Goal: Task Accomplishment & Management: Use online tool/utility

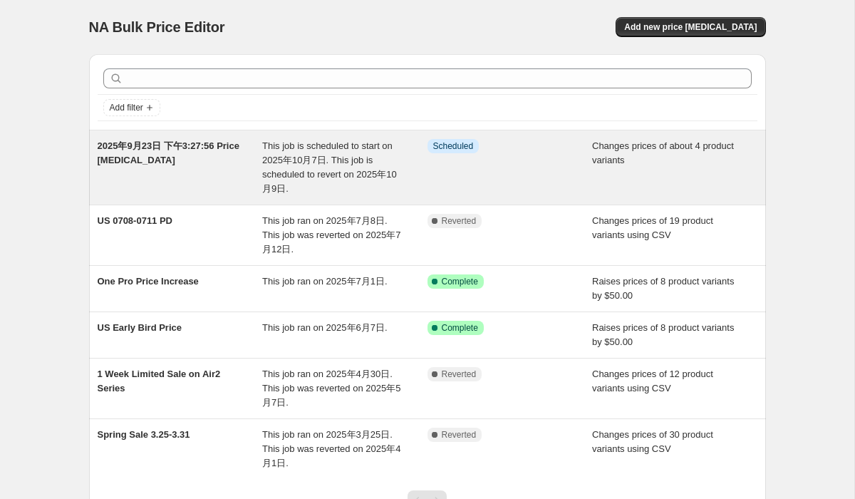
click at [172, 162] on span "2025年9月23日 下午3:27:56 Price change job" at bounding box center [169, 152] width 142 height 25
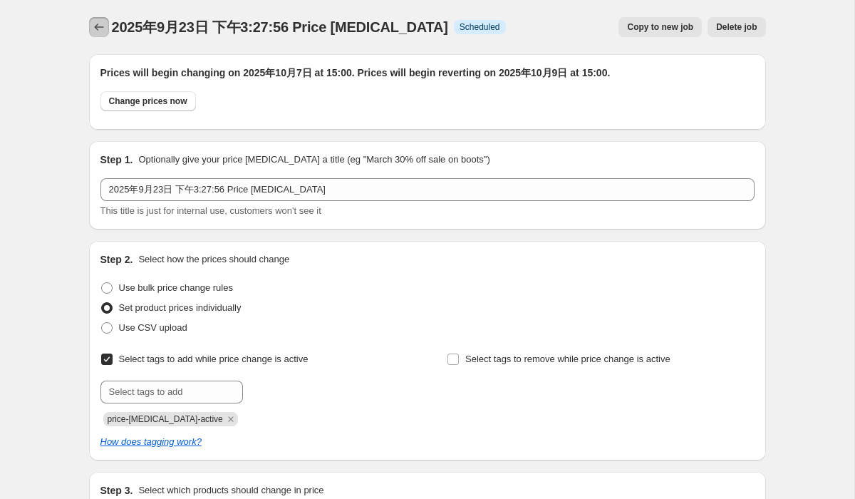
click at [95, 27] on icon "Price change jobs" at bounding box center [98, 27] width 9 height 7
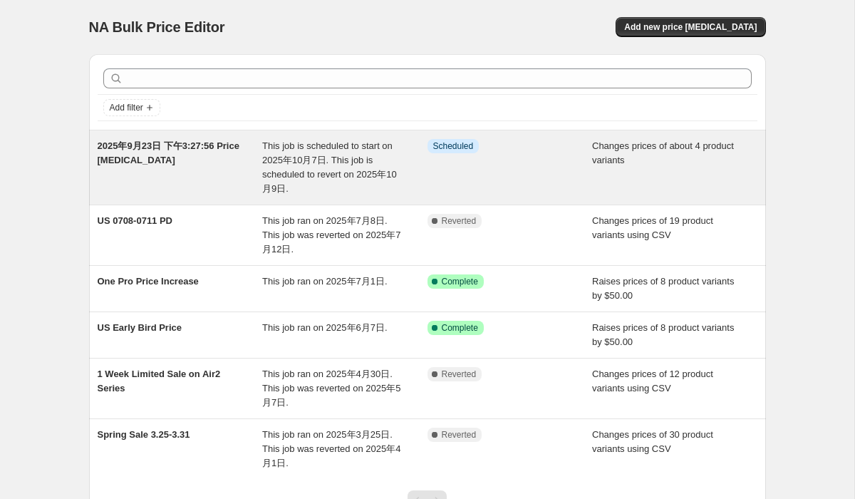
click at [174, 155] on div "2025年9月23日 下午3:27:56 Price change job" at bounding box center [180, 167] width 165 height 57
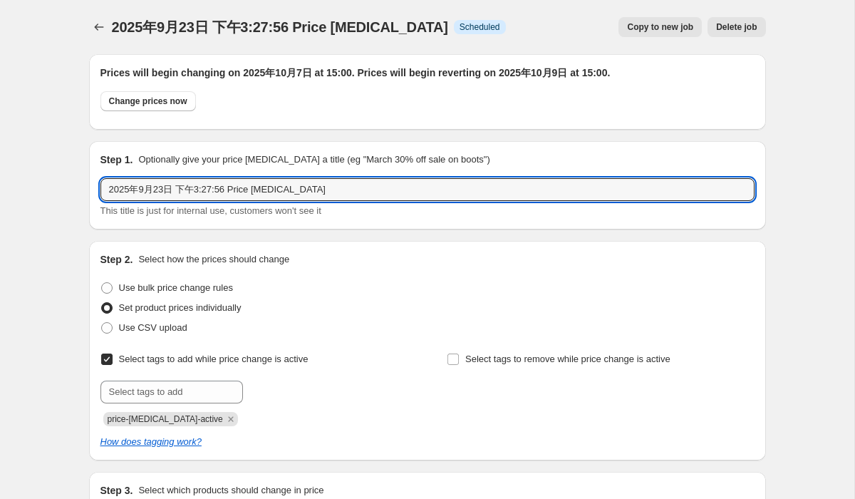
drag, startPoint x: 348, startPoint y: 189, endPoint x: 83, endPoint y: 167, distance: 265.9
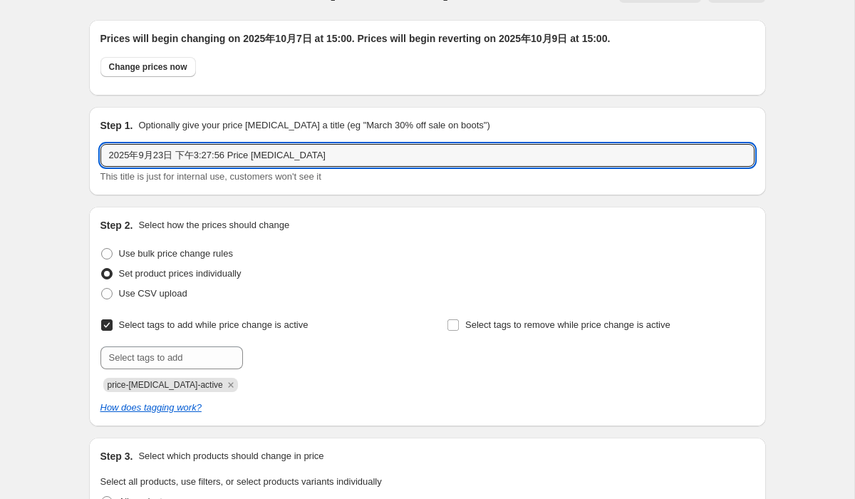
scroll to position [12, 0]
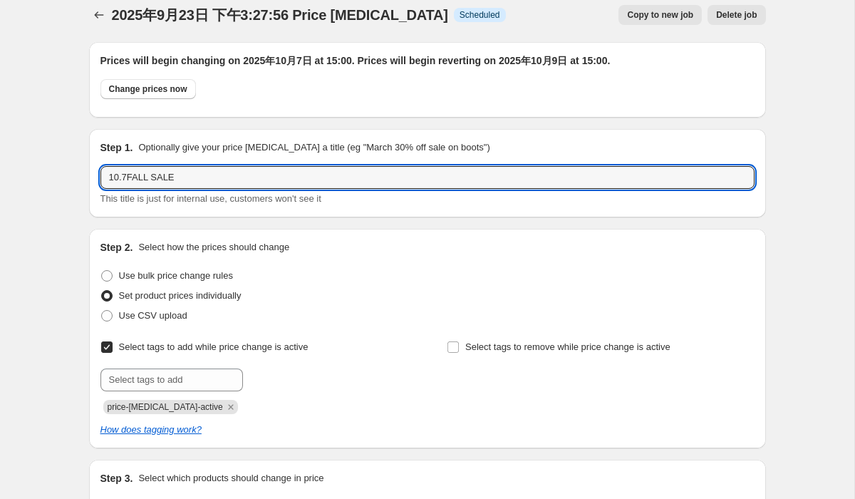
type input "10.7FALL SALE"
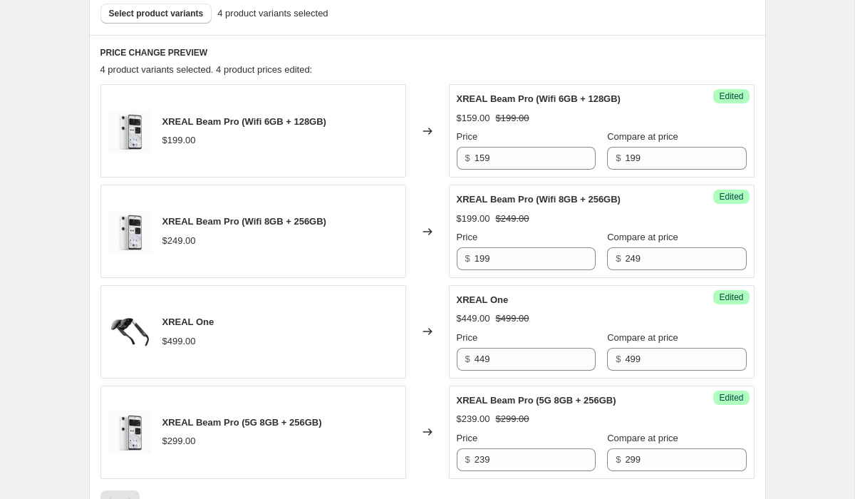
scroll to position [1092, 0]
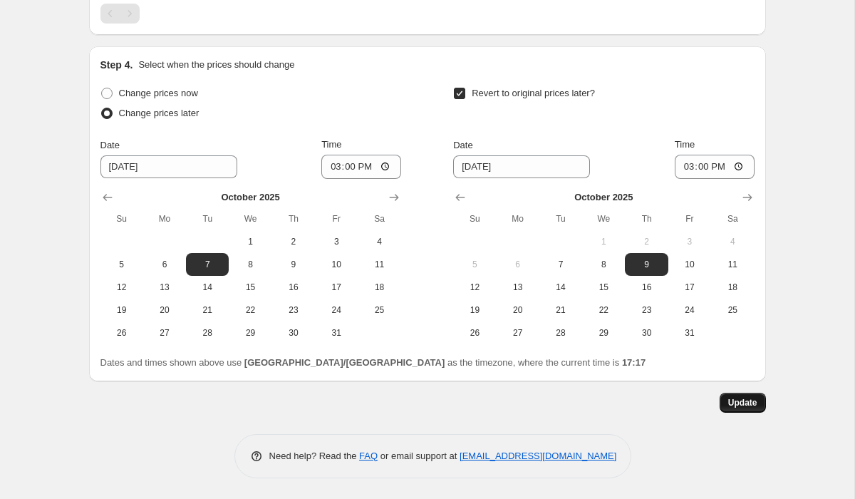
click at [752, 403] on span "Update" at bounding box center [742, 402] width 29 height 11
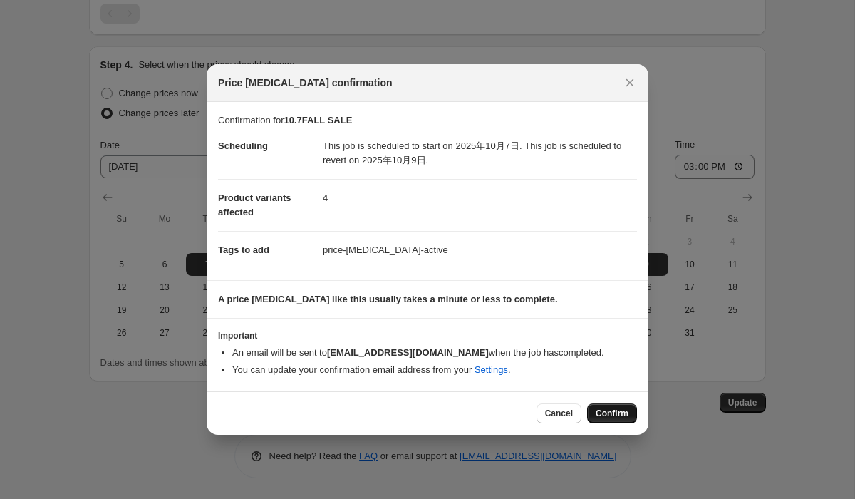
click at [614, 415] on span "Confirm" at bounding box center [612, 413] width 33 height 11
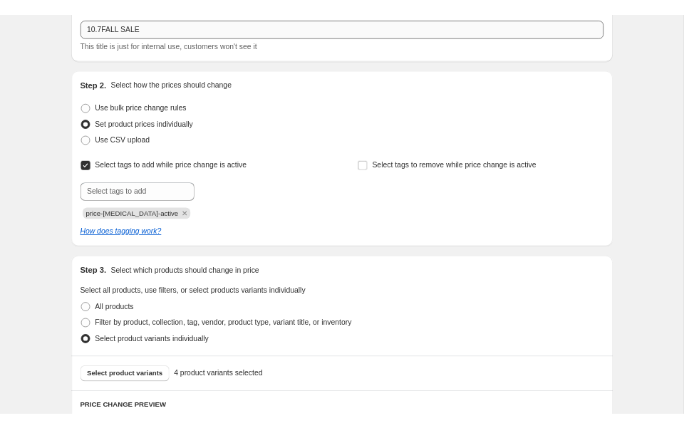
scroll to position [135, 0]
